Goal: Check status: Check status

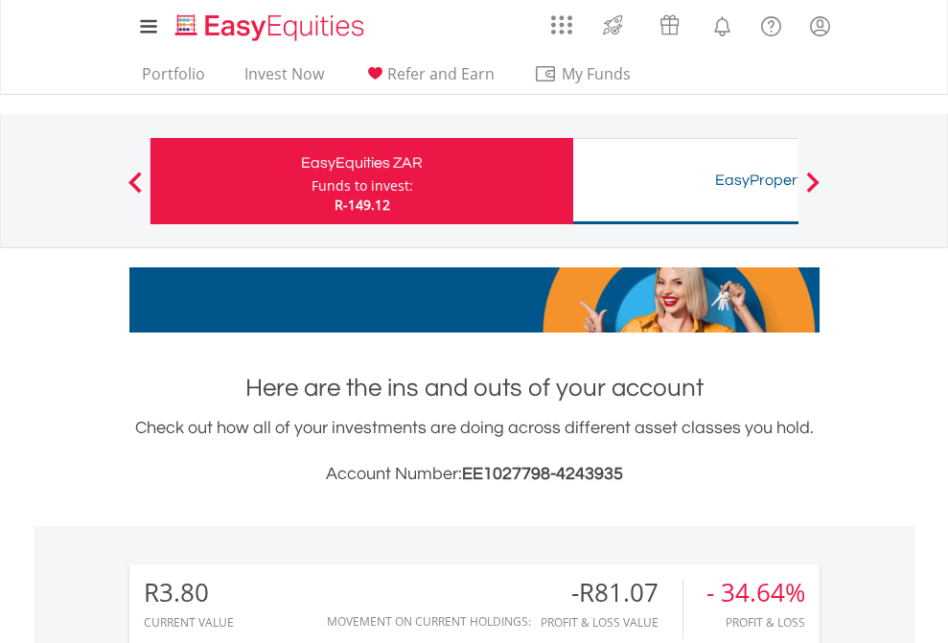
scroll to position [184, 301]
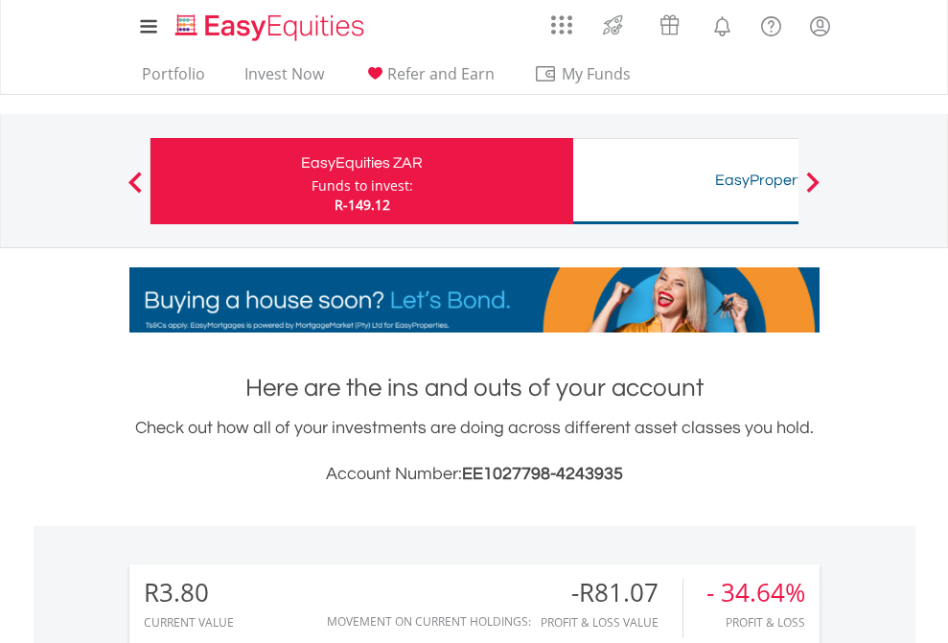
click at [312, 181] on div "Funds to invest:" at bounding box center [363, 185] width 102 height 19
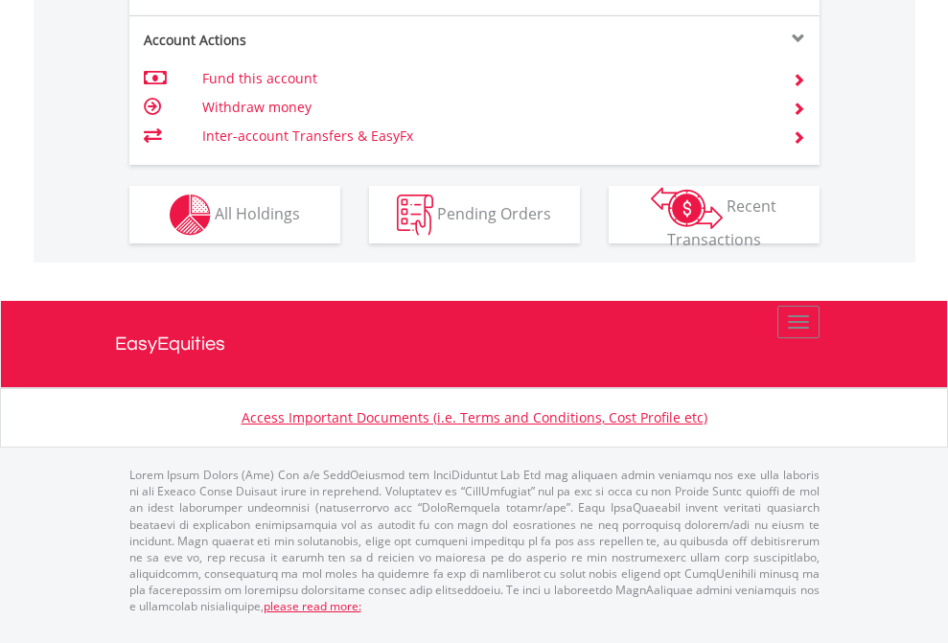
scroll to position [1673, 0]
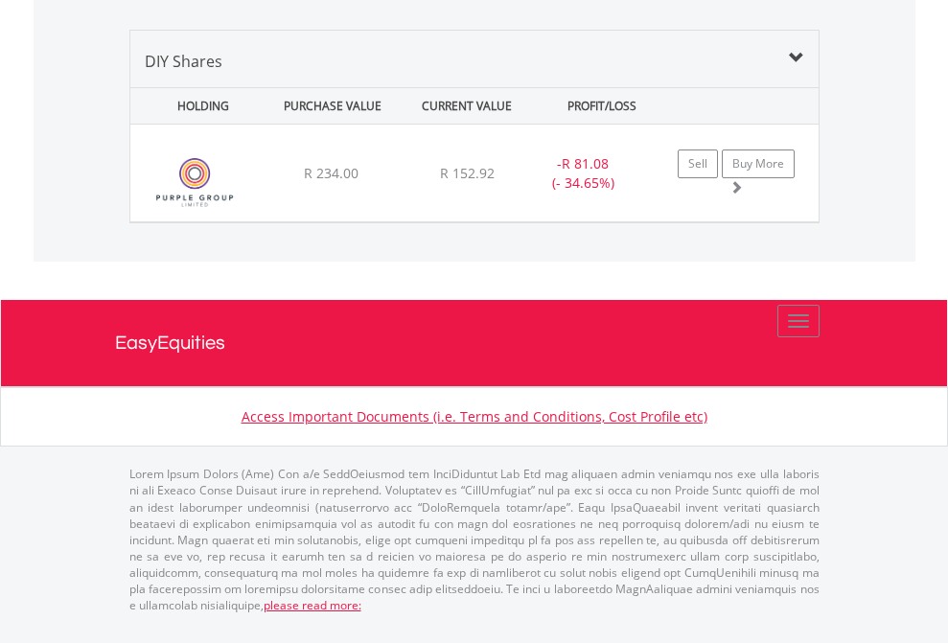
scroll to position [184, 301]
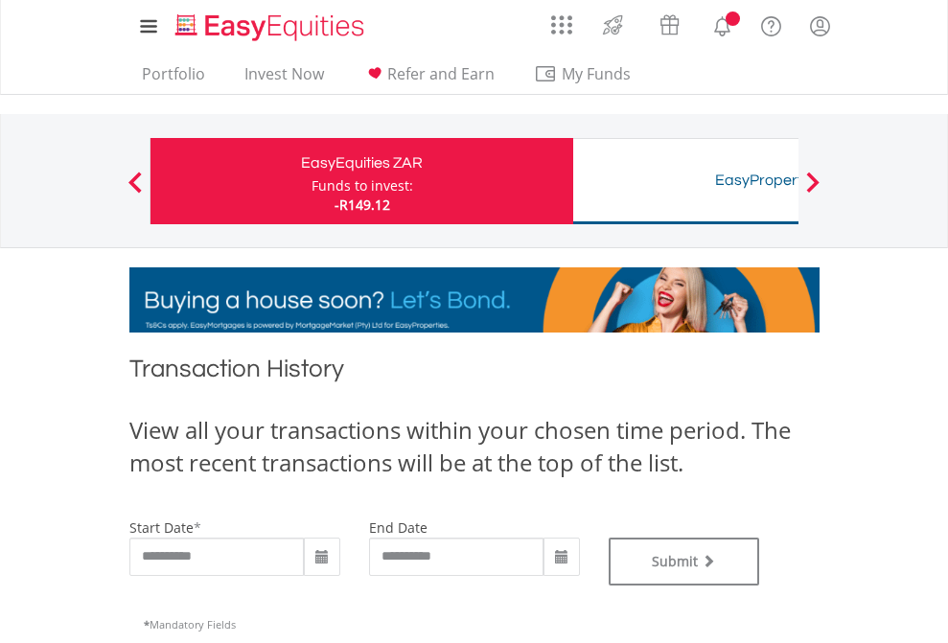
click at [312, 181] on div "Funds to invest:" at bounding box center [363, 185] width 102 height 19
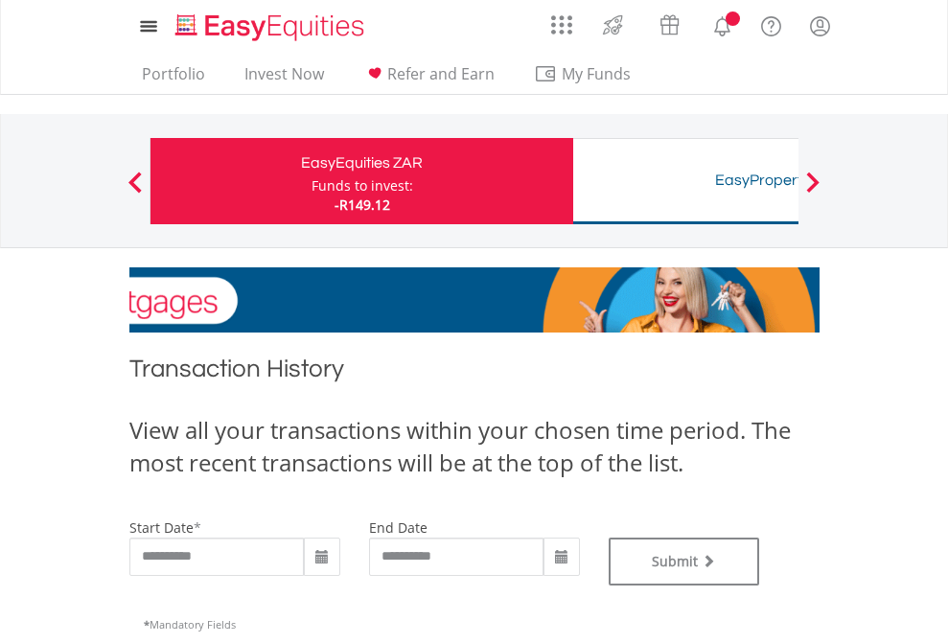
type input "**********"
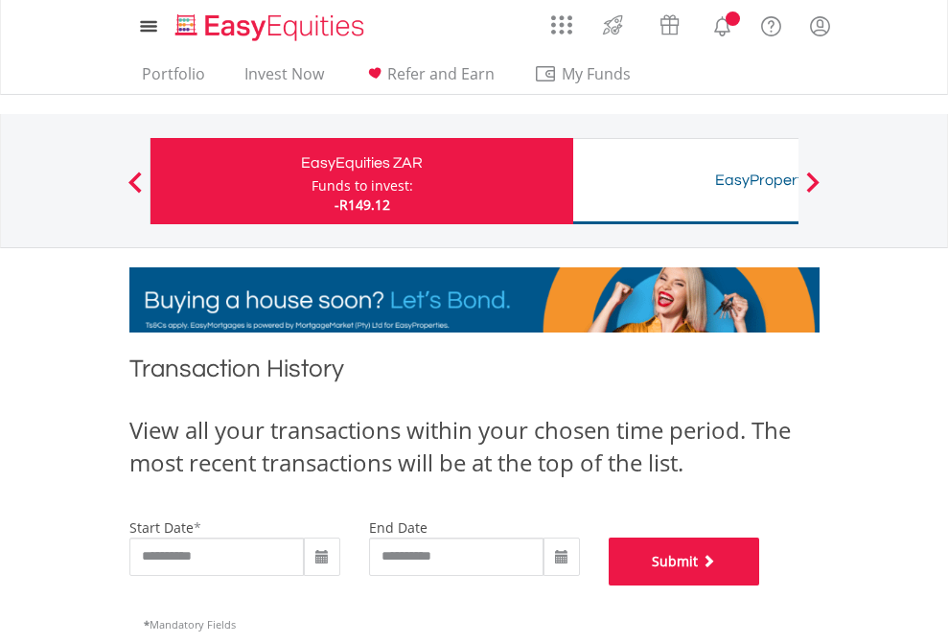
click at [760, 586] on button "Submit" at bounding box center [685, 562] width 152 height 48
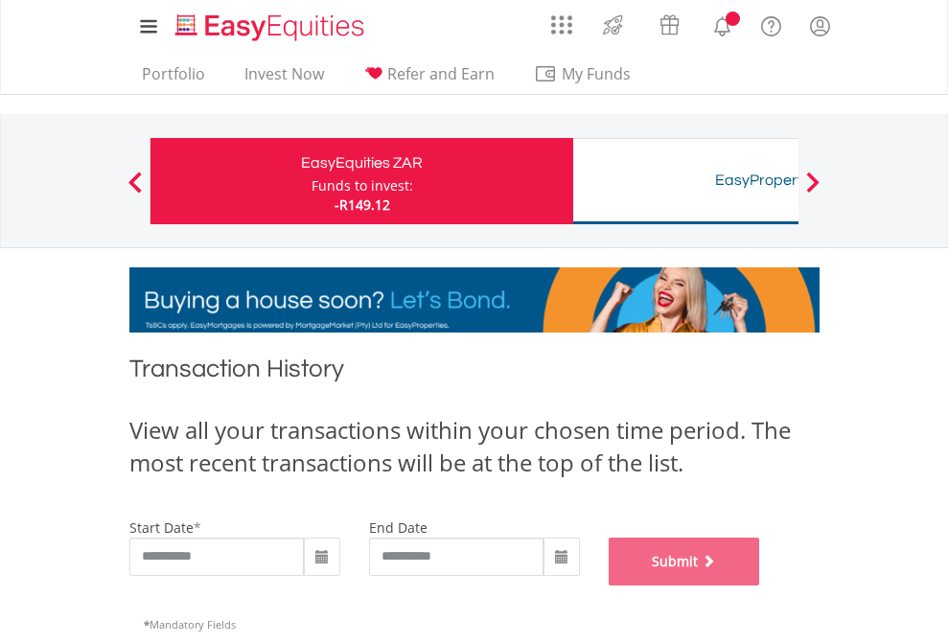
scroll to position [778, 0]
